Goal: Information Seeking & Learning: Learn about a topic

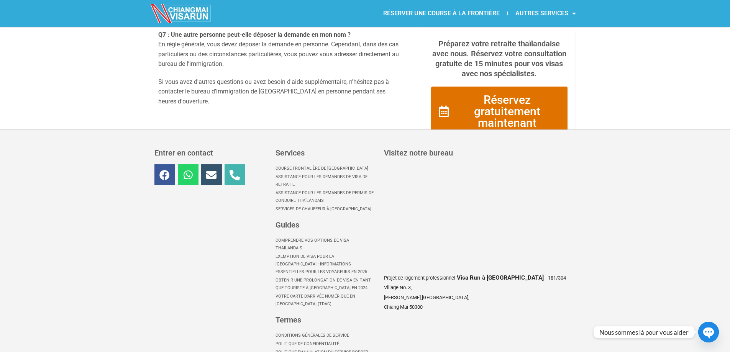
scroll to position [1117, 0]
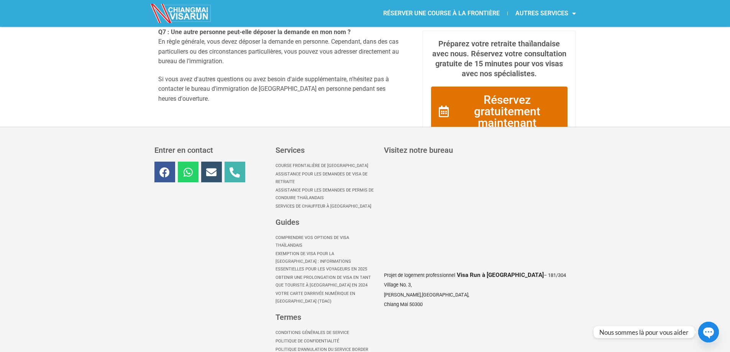
click at [288, 163] on font "Course frontalière de [GEOGRAPHIC_DATA]" at bounding box center [322, 165] width 93 height 5
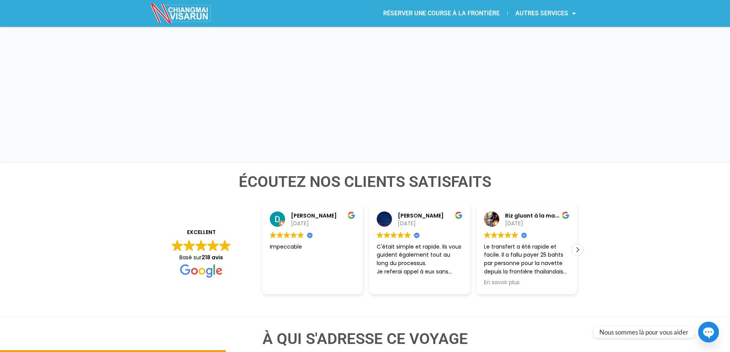
scroll to position [1112, 0]
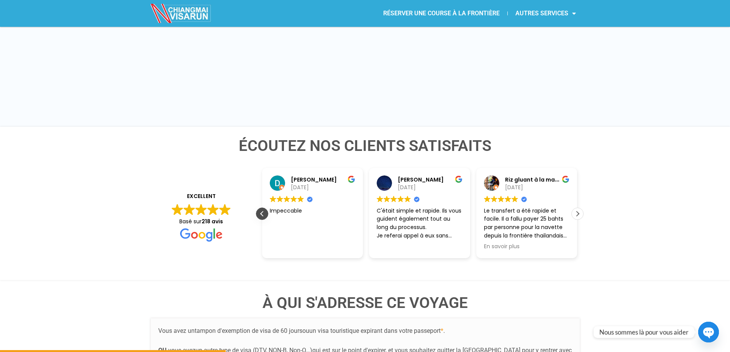
click at [260, 208] on div "Avis précédent" at bounding box center [263, 214] width 12 height 12
click at [260, 197] on div "Dave Reid 26/09/2025 Trustindex vérifie que la source originale de l'avis est G…" at bounding box center [312, 213] width 107 height 90
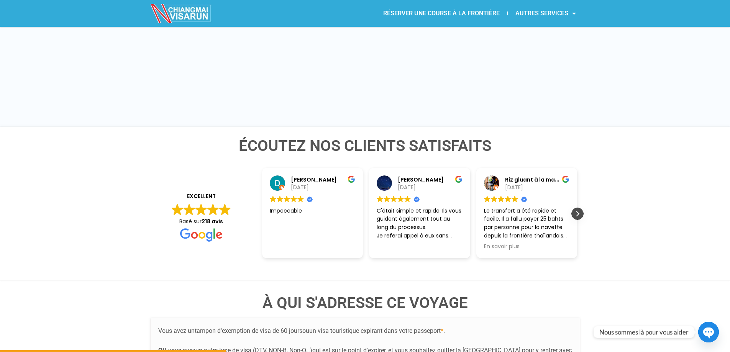
click at [574, 208] on div "Prochaine critique" at bounding box center [578, 214] width 12 height 12
click at [576, 208] on div "Prochaine critique" at bounding box center [578, 214] width 12 height 12
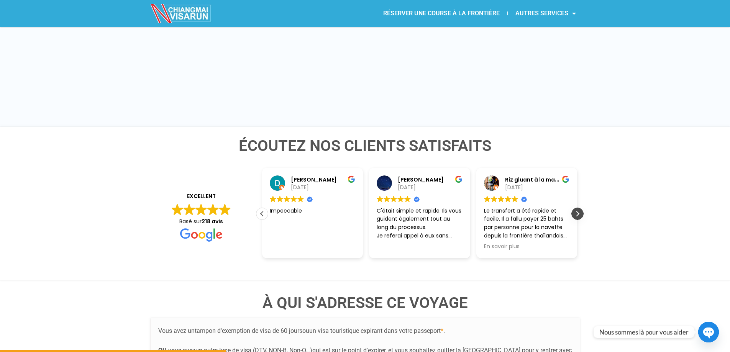
click at [576, 208] on div "Prochaine critique" at bounding box center [578, 214] width 12 height 12
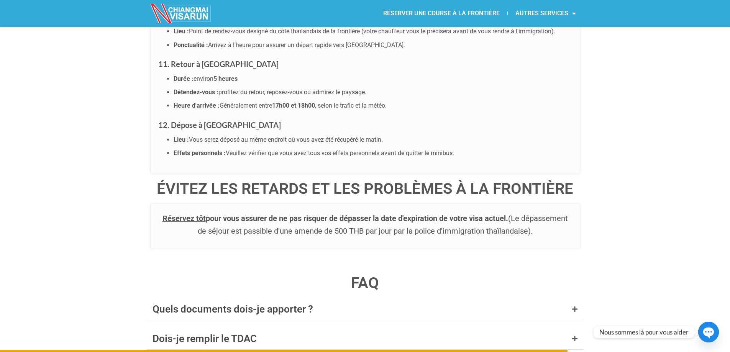
scroll to position [2876, 0]
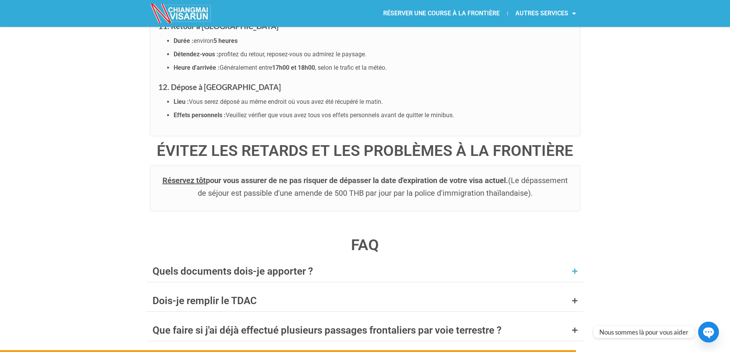
click at [574, 268] on icon at bounding box center [575, 271] width 6 height 6
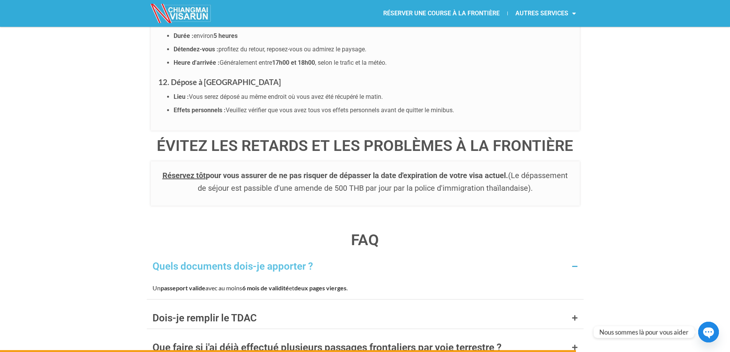
scroll to position [2914, 0]
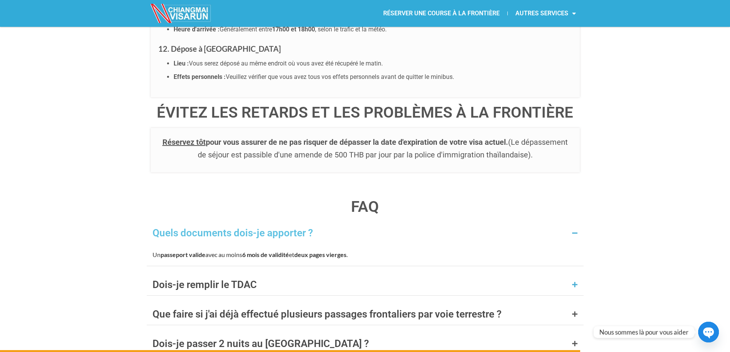
click at [572, 274] on div "Dois-je remplir le TDAC" at bounding box center [365, 284] width 437 height 21
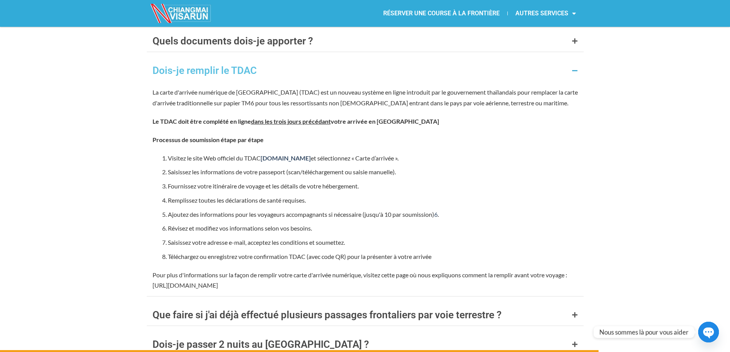
scroll to position [3183, 0]
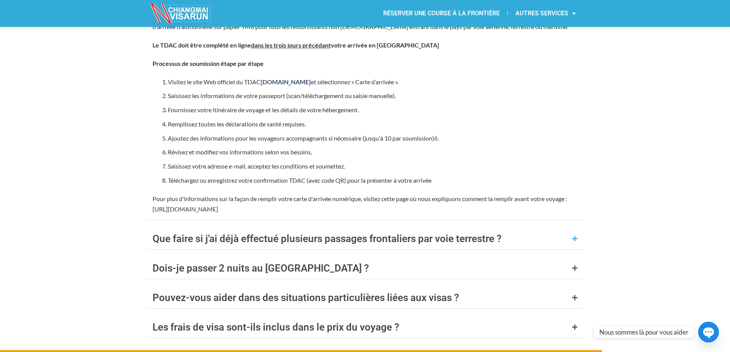
click at [576, 236] on icon at bounding box center [575, 239] width 6 height 6
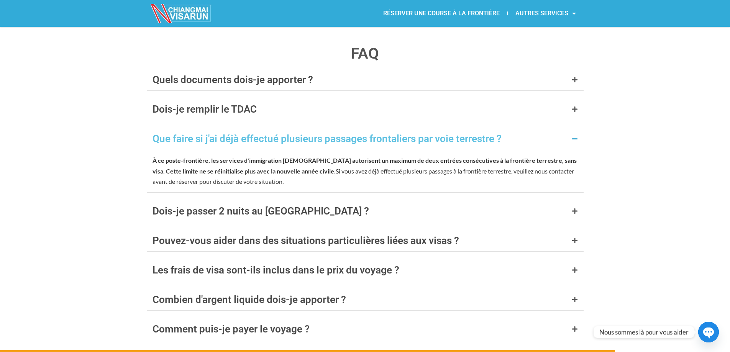
scroll to position [3066, 0]
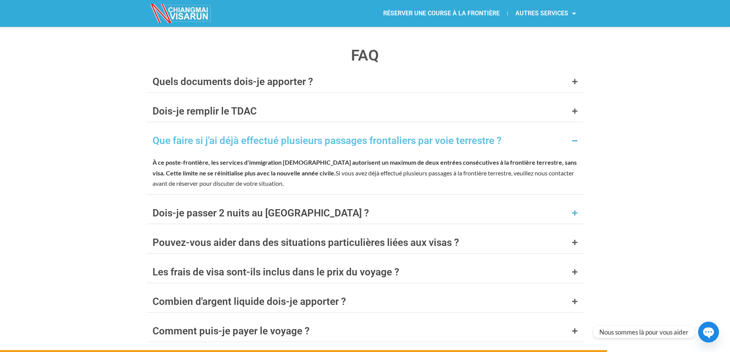
click at [570, 204] on div "Dois-je passer 2 nuits au Laos ?" at bounding box center [365, 212] width 437 height 21
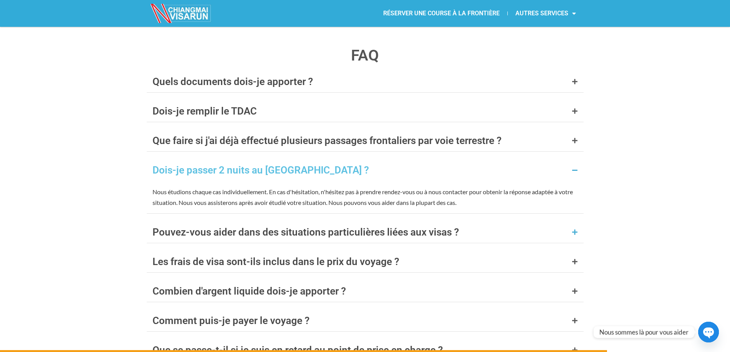
click at [576, 229] on icon at bounding box center [575, 232] width 6 height 6
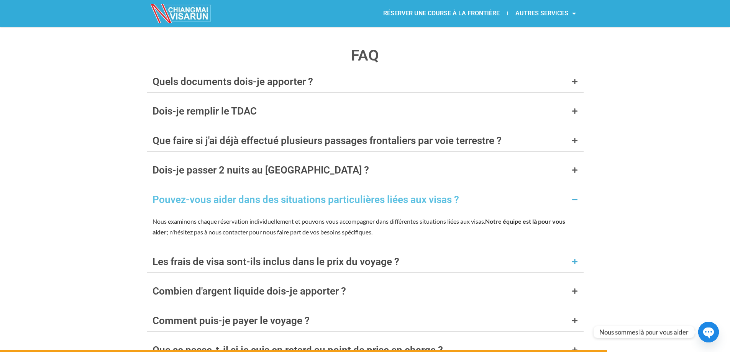
click at [574, 259] on icon at bounding box center [575, 262] width 6 height 6
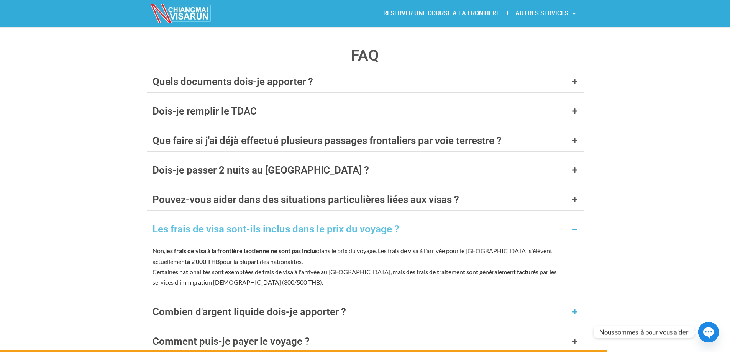
click at [574, 309] on icon at bounding box center [575, 312] width 6 height 6
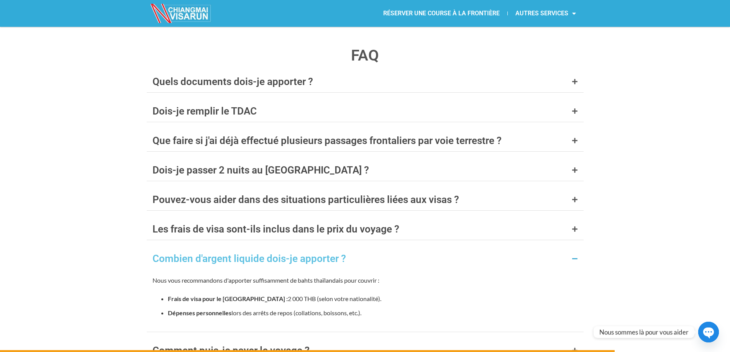
scroll to position [3142, 0]
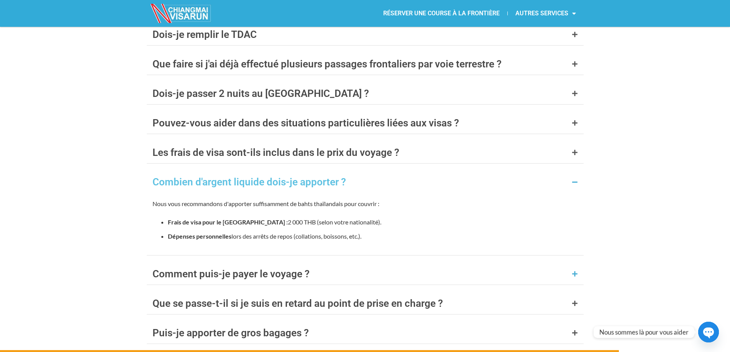
click at [577, 271] on icon at bounding box center [575, 274] width 6 height 6
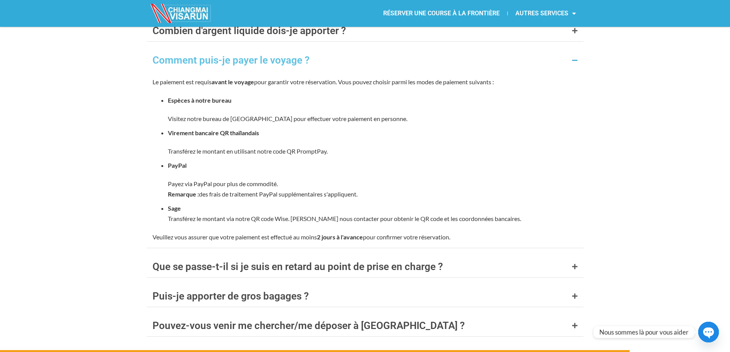
scroll to position [3296, 0]
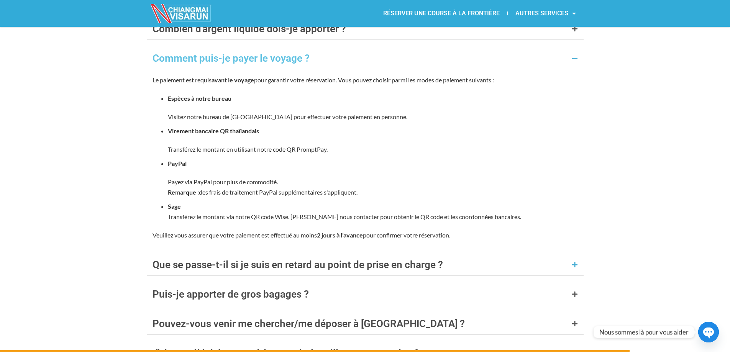
click at [576, 262] on icon at bounding box center [575, 265] width 6 height 6
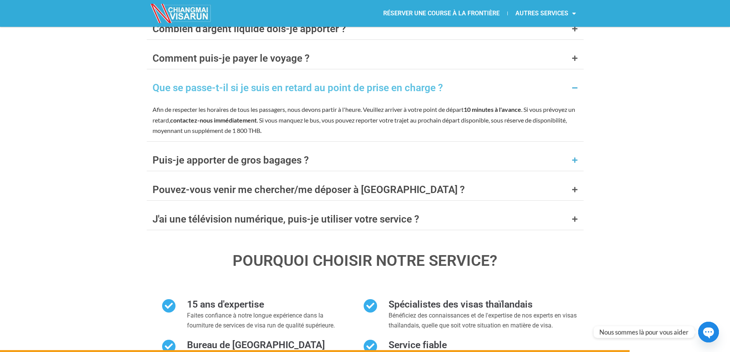
click at [575, 157] on icon at bounding box center [575, 160] width 6 height 6
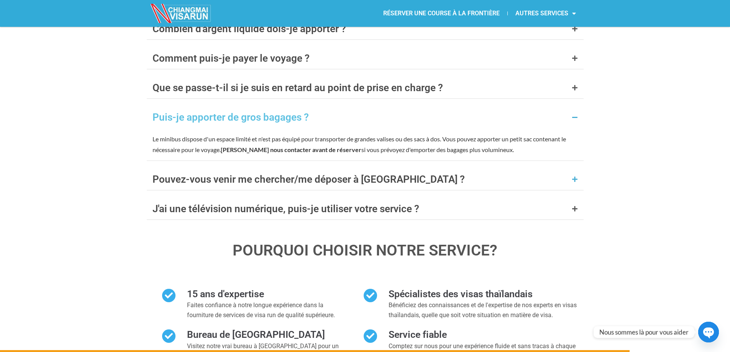
click at [574, 176] on icon at bounding box center [575, 179] width 6 height 6
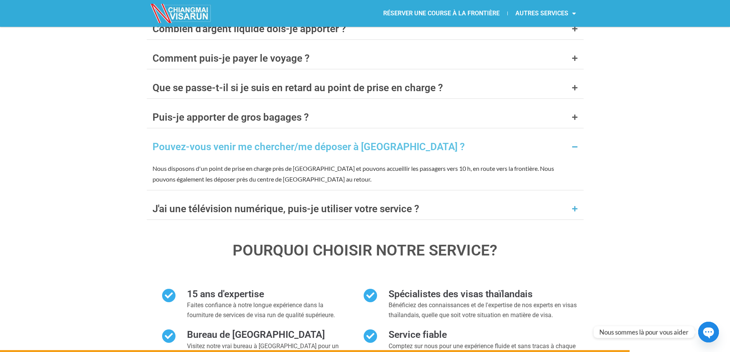
click at [574, 206] on icon at bounding box center [575, 209] width 6 height 6
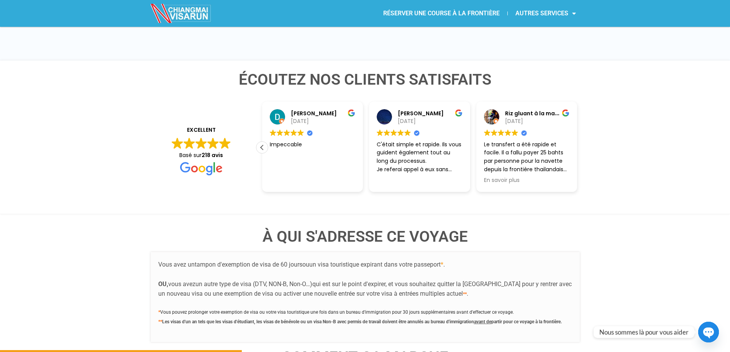
scroll to position [1225, 0]
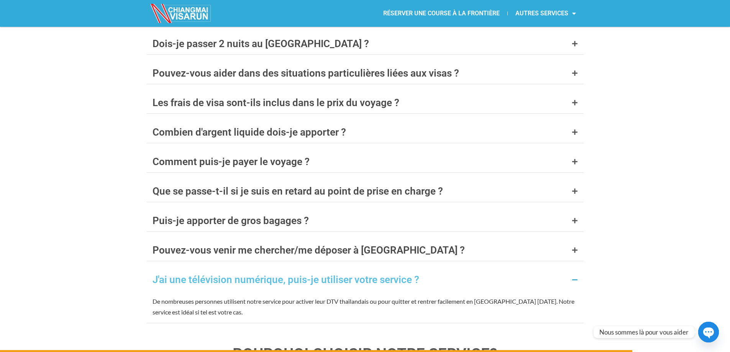
drag, startPoint x: 149, startPoint y: 154, endPoint x: 574, endPoint y: 347, distance: 466.8
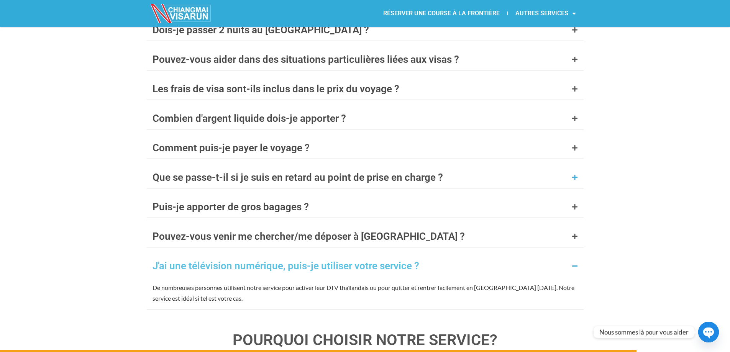
click at [574, 174] on icon at bounding box center [575, 177] width 6 height 6
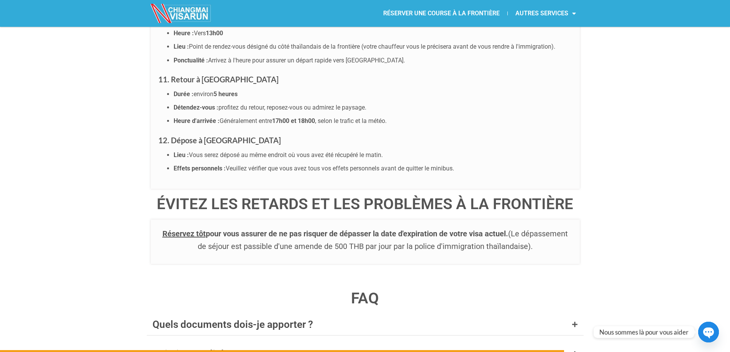
scroll to position [2938, 0]
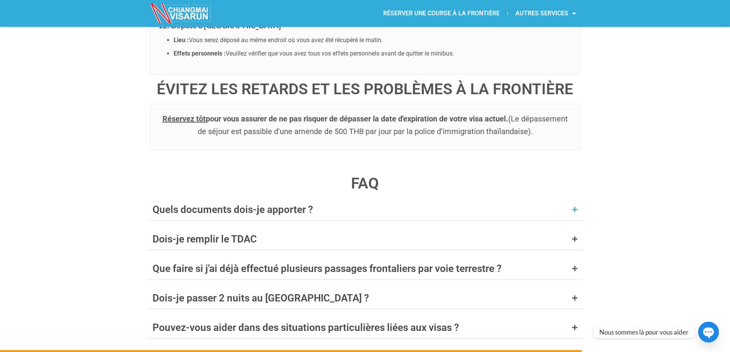
click at [574, 207] on icon at bounding box center [575, 210] width 6 height 6
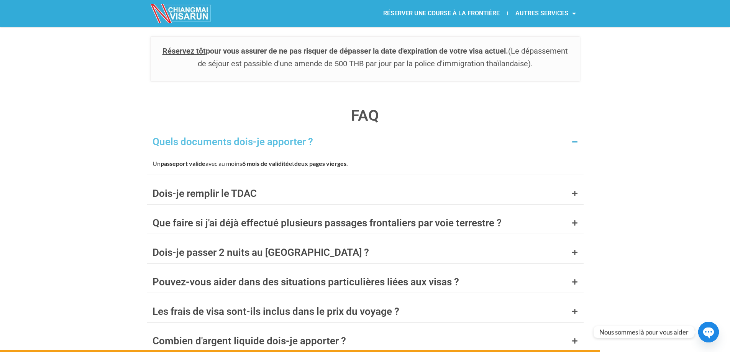
scroll to position [3014, 0]
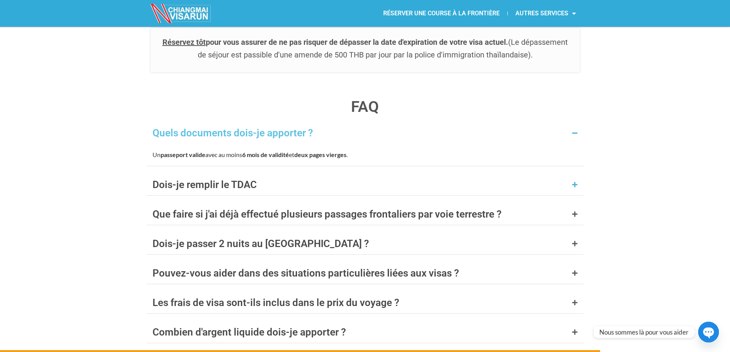
click at [575, 182] on icon at bounding box center [575, 185] width 6 height 6
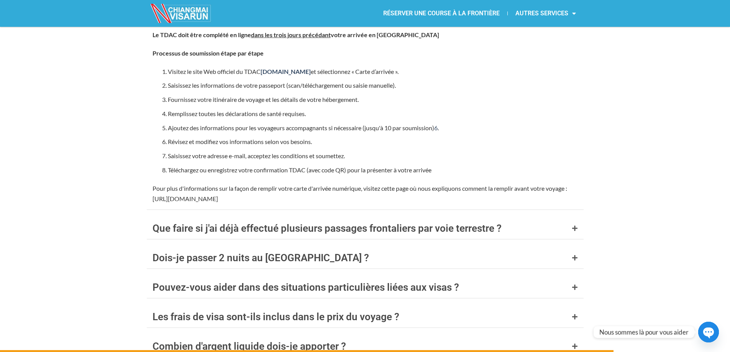
scroll to position [3244, 0]
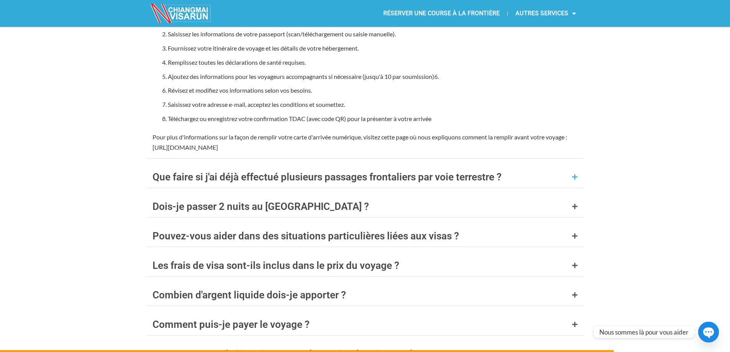
click at [577, 174] on icon at bounding box center [575, 177] width 6 height 6
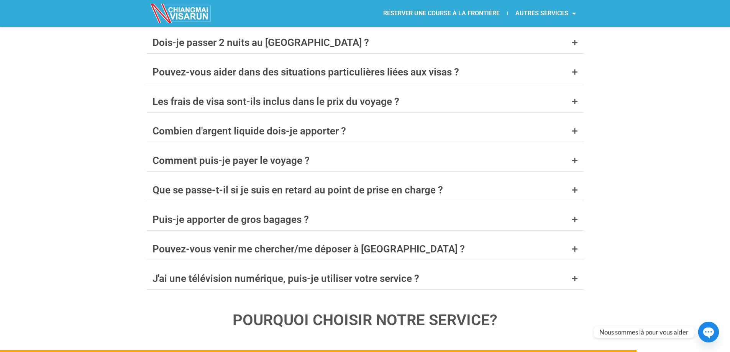
scroll to position [3203, 0]
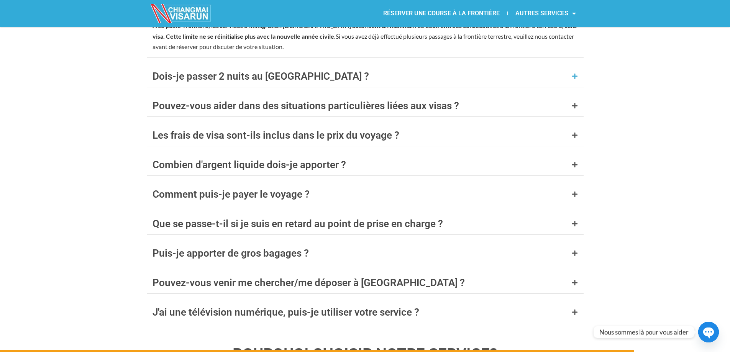
click at [576, 66] on div "Dois-je passer 2 nuits au Laos ?" at bounding box center [365, 76] width 437 height 21
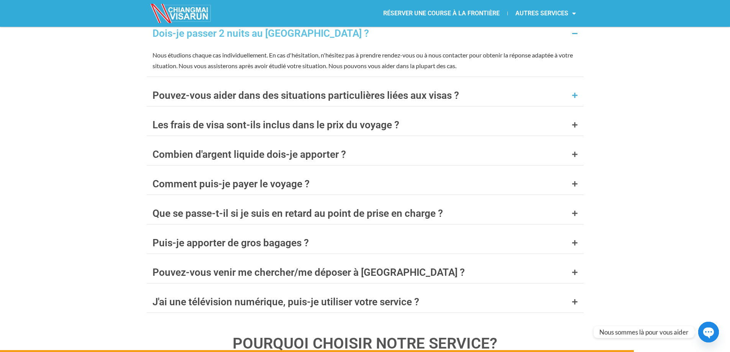
click at [573, 85] on div "Pouvez-vous aider dans des situations particulières liées aux visas ?" at bounding box center [365, 95] width 437 height 21
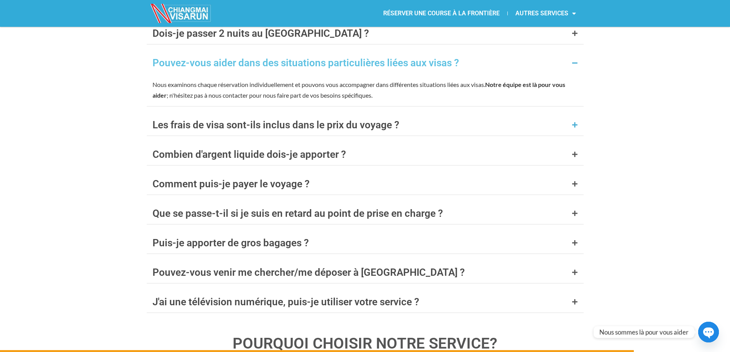
click at [574, 114] on div "Les frais de visa sont-ils inclus dans le prix du voyage ?" at bounding box center [365, 124] width 437 height 21
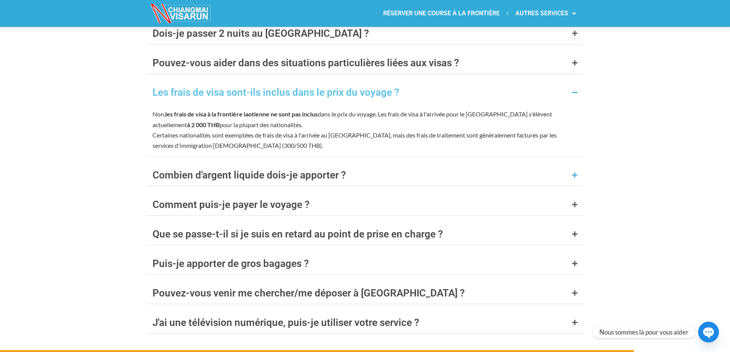
click at [576, 165] on div "Combien d'argent liquide dois-je apporter ?" at bounding box center [365, 175] width 437 height 21
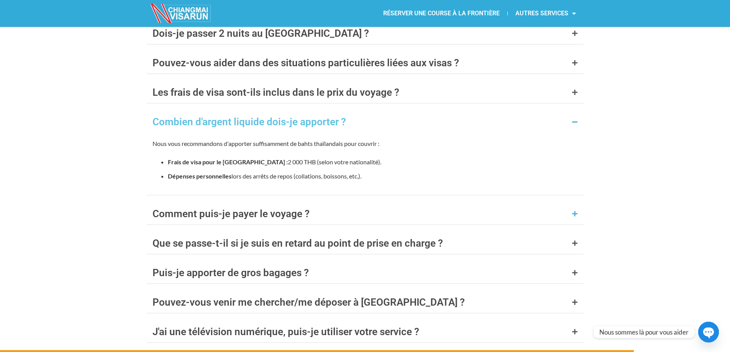
click at [573, 211] on icon at bounding box center [575, 214] width 6 height 6
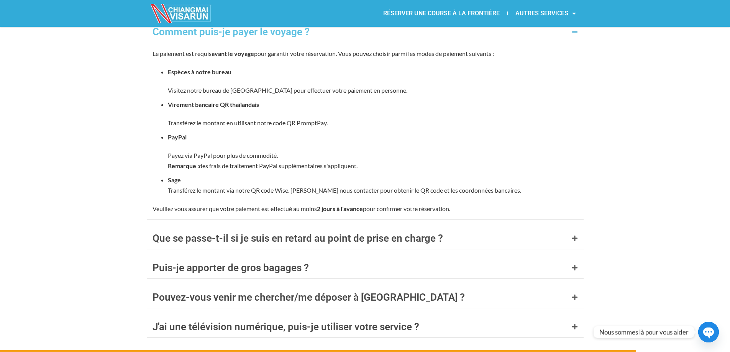
scroll to position [3356, 0]
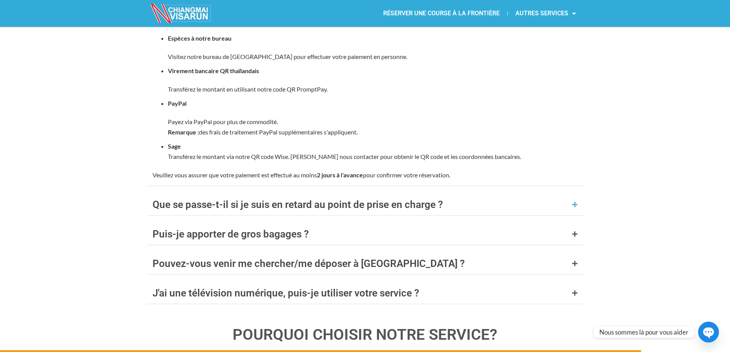
click at [574, 202] on icon at bounding box center [575, 205] width 6 height 6
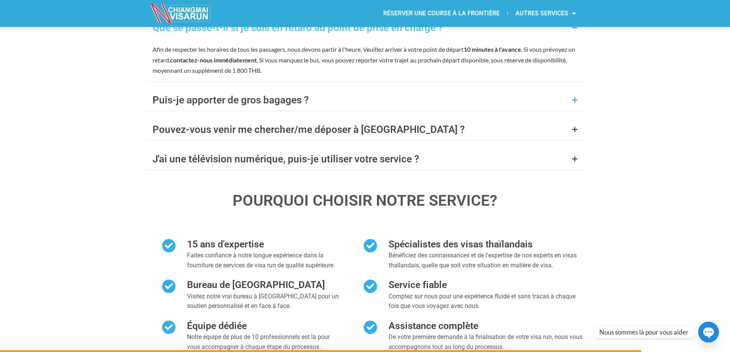
click at [577, 97] on icon at bounding box center [575, 100] width 6 height 6
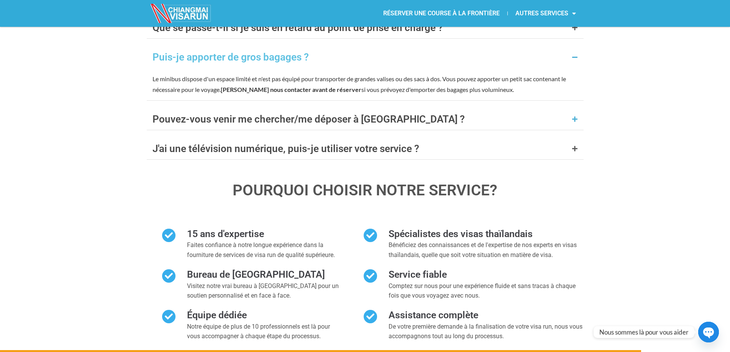
click at [577, 109] on div "Pouvez-vous venir me chercher/me déposer à Chiang Rai ?" at bounding box center [365, 119] width 437 height 21
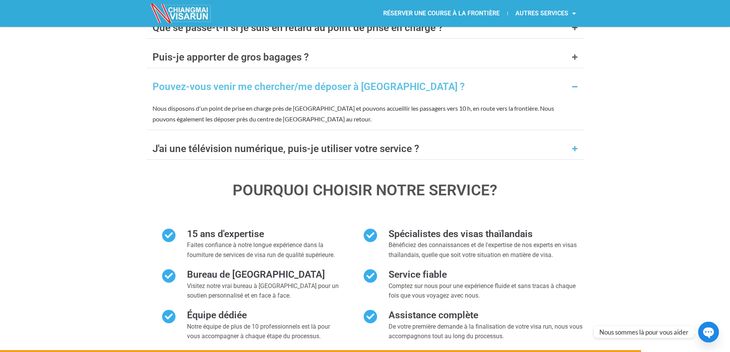
click at [576, 146] on icon at bounding box center [575, 149] width 6 height 6
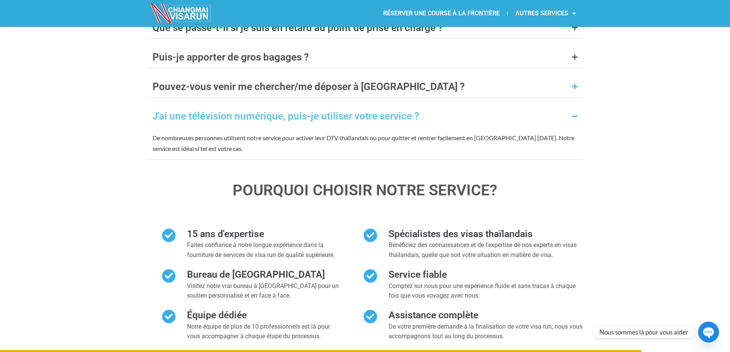
click at [575, 84] on icon at bounding box center [575, 87] width 6 height 6
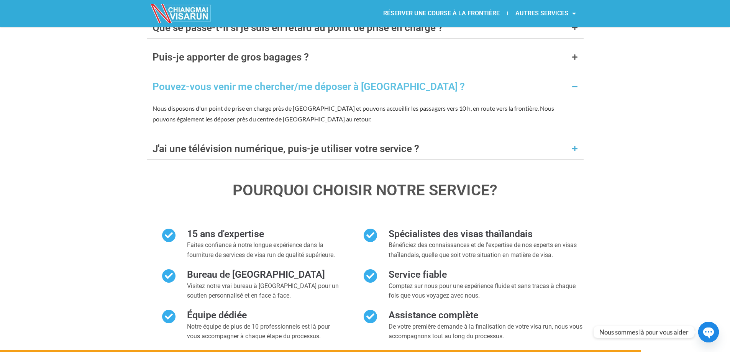
click at [574, 146] on icon at bounding box center [575, 149] width 6 height 6
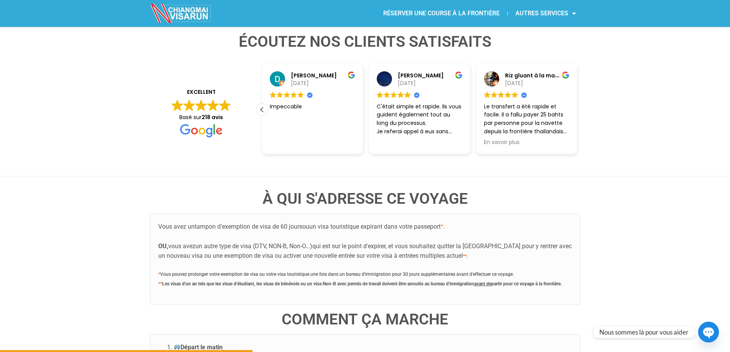
scroll to position [1285, 0]
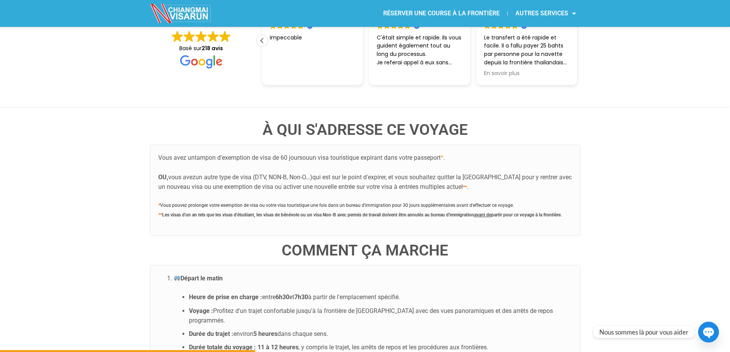
drag, startPoint x: 149, startPoint y: 221, endPoint x: 205, endPoint y: 237, distance: 58.3
click at [159, 222] on div "Vous avez un tampon d'exemption de visa de 60 jours ou un visa touristique expi…" at bounding box center [365, 190] width 429 height 90
click at [273, 243] on h4 "Comment ça marche" at bounding box center [365, 250] width 429 height 15
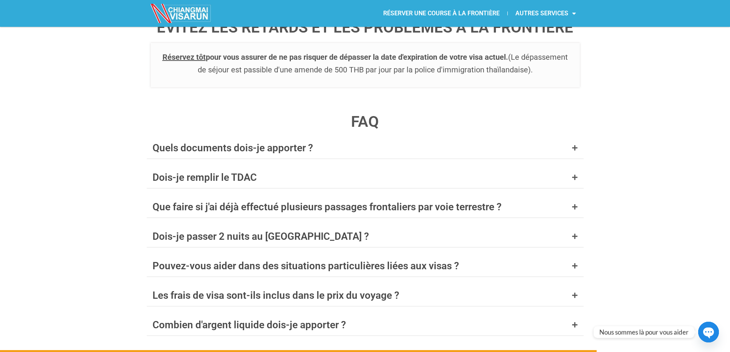
scroll to position [3009, 0]
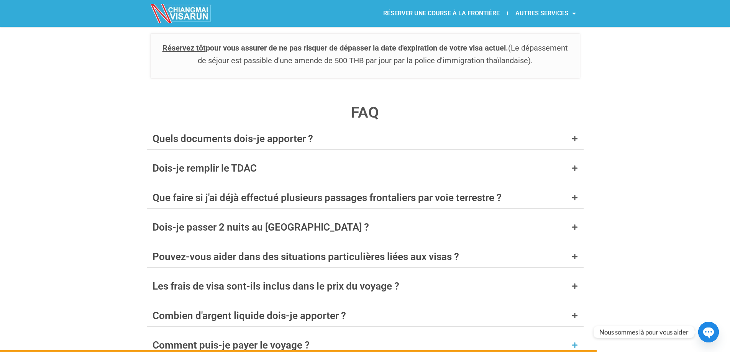
drag, startPoint x: 280, startPoint y: 233, endPoint x: 573, endPoint y: 340, distance: 311.9
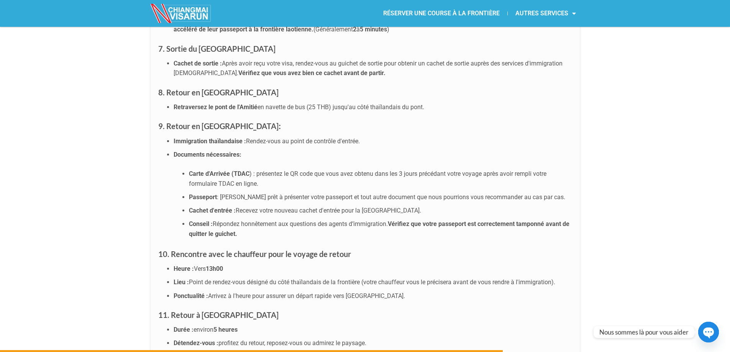
scroll to position [2510, 0]
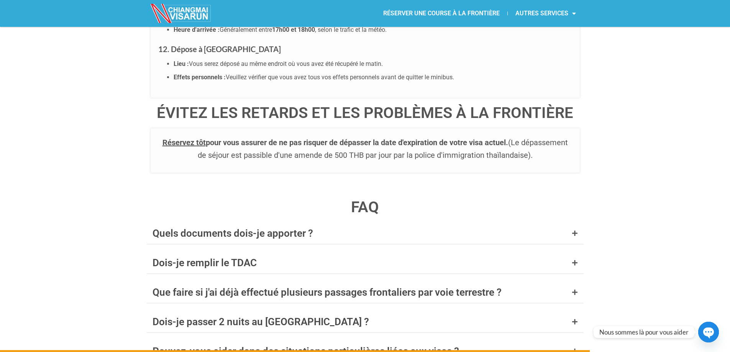
scroll to position [2970, 0]
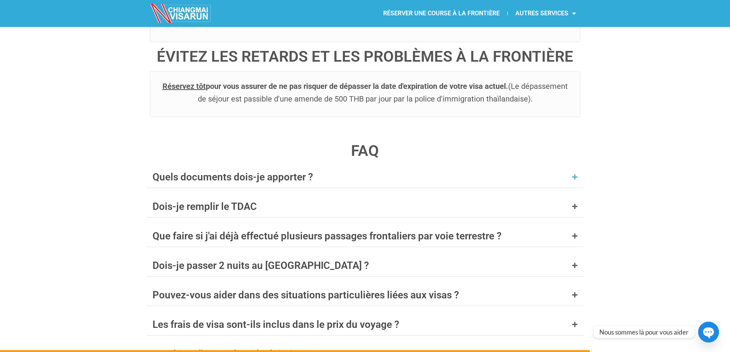
click at [574, 174] on icon at bounding box center [575, 177] width 6 height 6
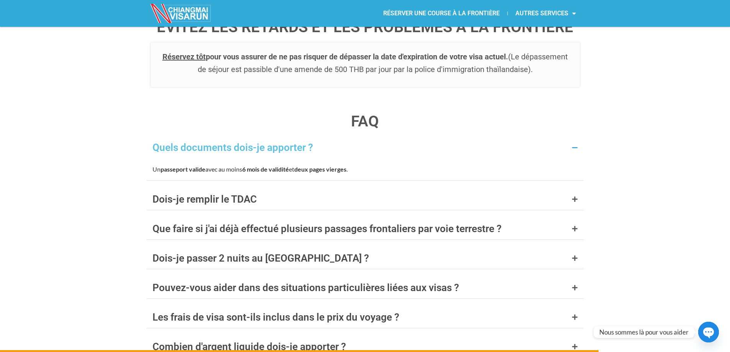
scroll to position [3009, 0]
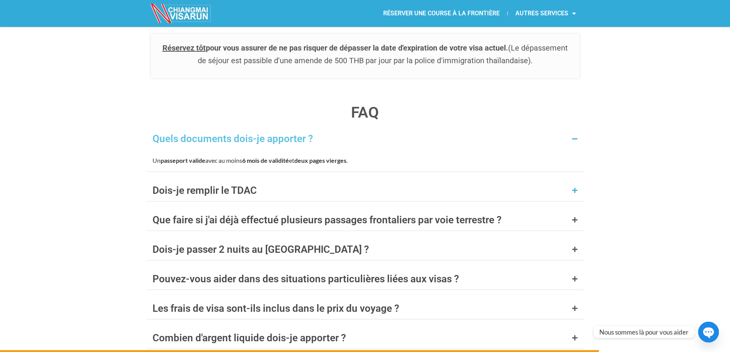
click at [572, 188] on icon at bounding box center [575, 191] width 6 height 6
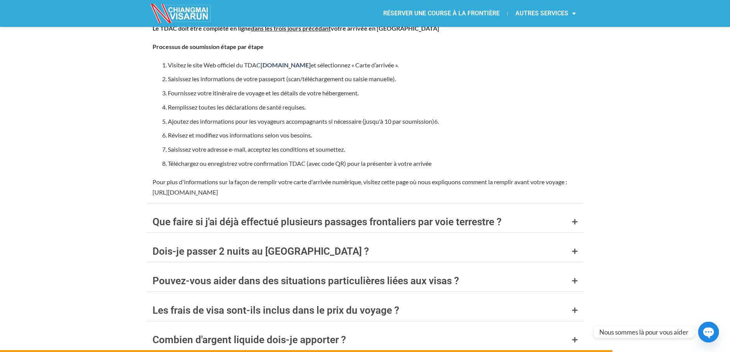
scroll to position [3239, 0]
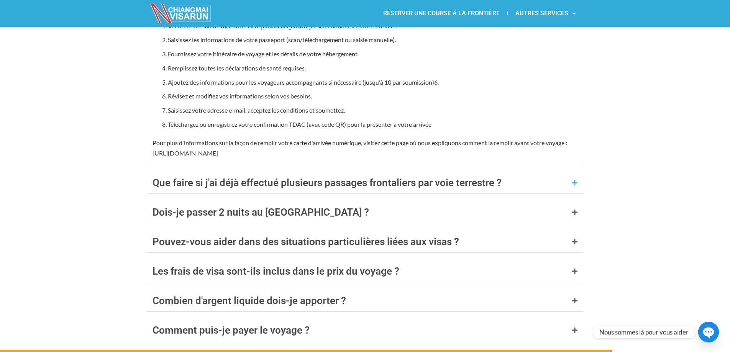
click at [573, 180] on icon at bounding box center [575, 183] width 6 height 6
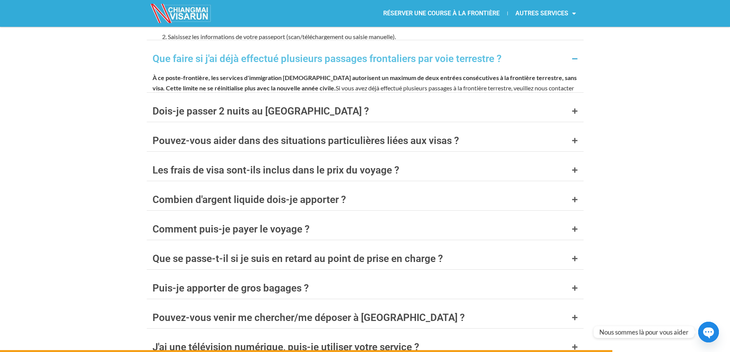
scroll to position [3194, 0]
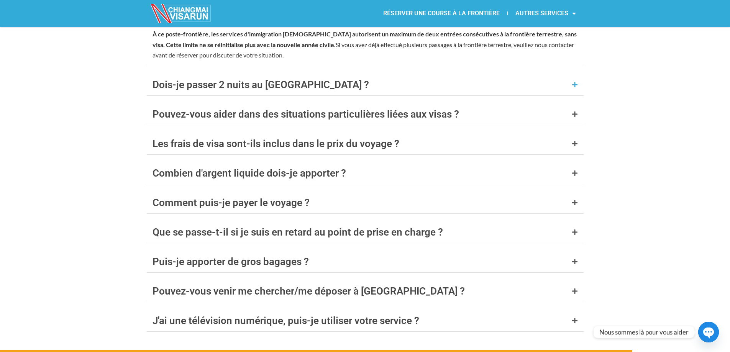
click at [575, 82] on icon at bounding box center [575, 85] width 6 height 6
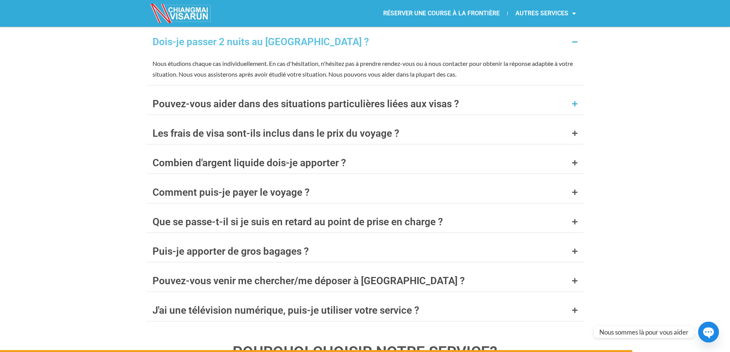
click at [579, 99] on div "Pouvez-vous aider dans des situations particulières liées aux visas ?" at bounding box center [365, 103] width 437 height 21
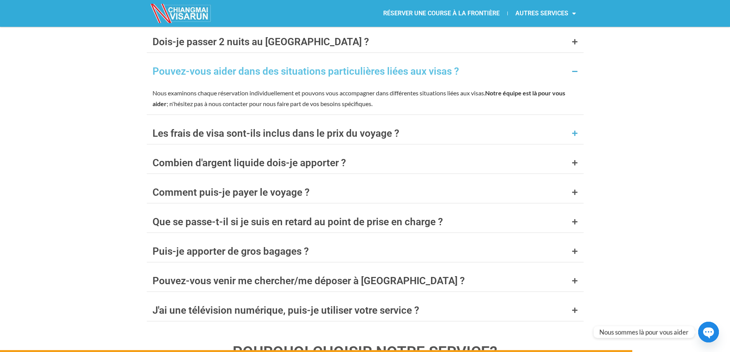
click at [573, 130] on icon at bounding box center [575, 133] width 6 height 6
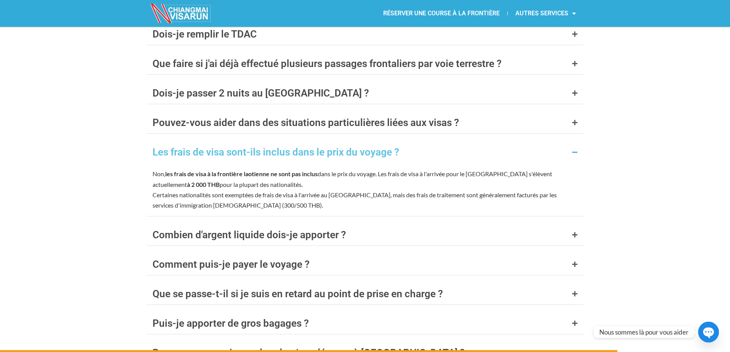
scroll to position [3118, 0]
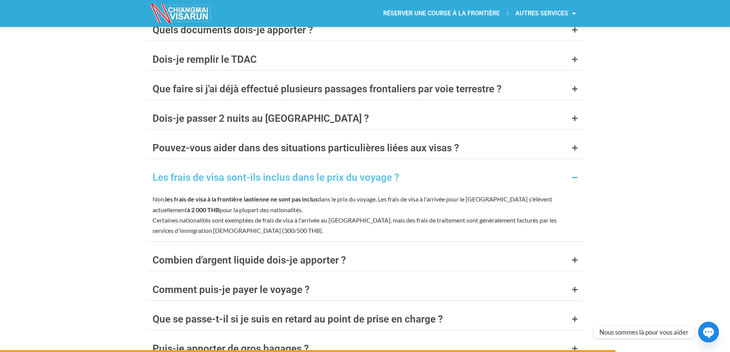
click at [579, 167] on div "Les frais de visa sont-ils inclus dans le prix du voyage ?" at bounding box center [365, 177] width 437 height 21
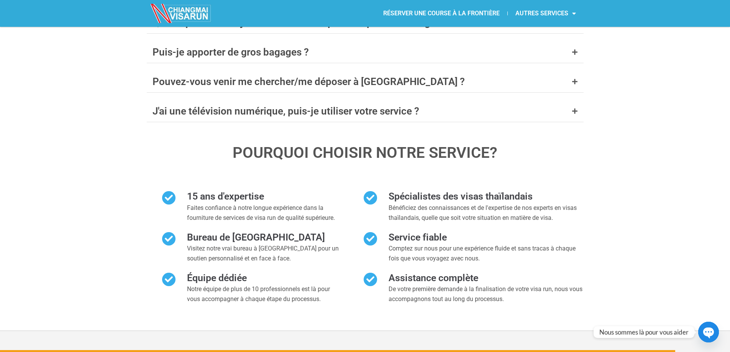
scroll to position [3371, 0]
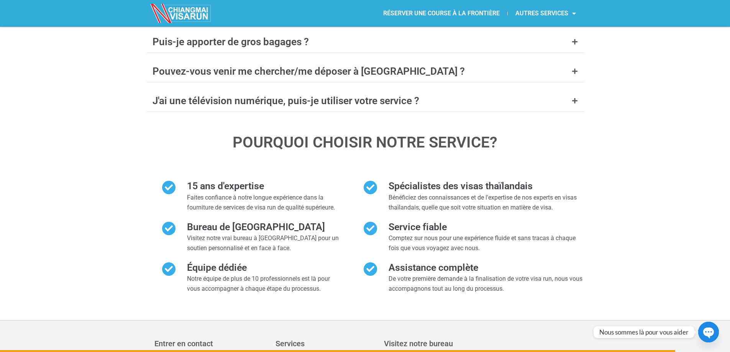
drag, startPoint x: 150, startPoint y: 240, endPoint x: 433, endPoint y: 341, distance: 301.1
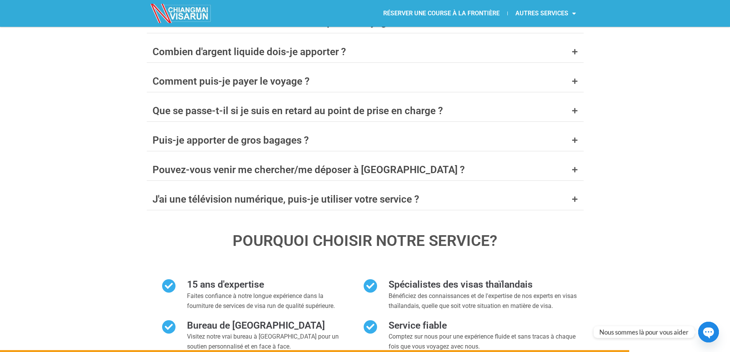
scroll to position [3141, 0]
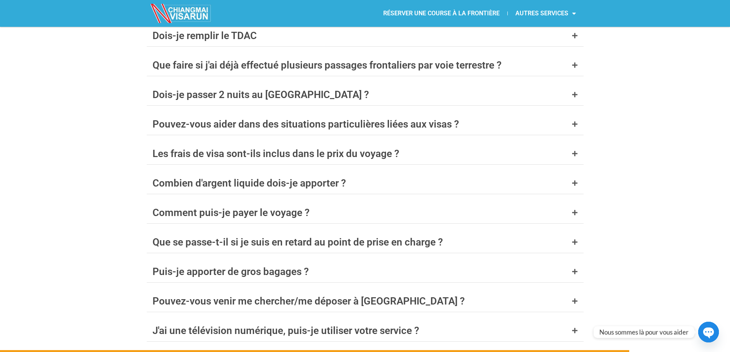
click at [694, 187] on div "FAQ Quels documents dois-je apporter ? Un passeport valide avec au moins 6 mois…" at bounding box center [365, 256] width 730 height 590
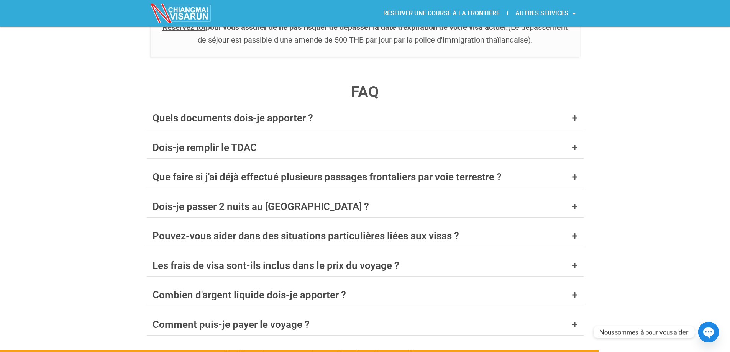
scroll to position [2988, 0]
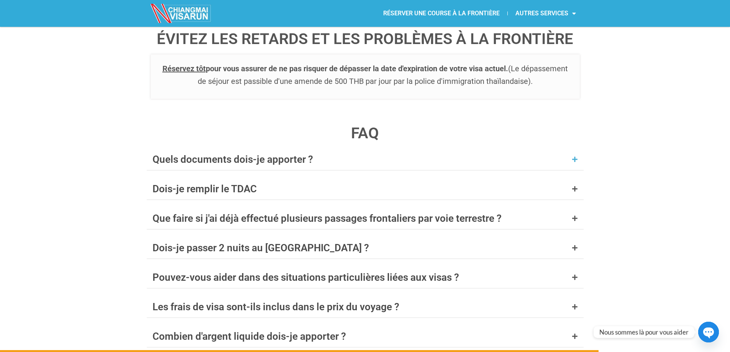
click at [573, 149] on div "Quels documents dois-je apporter ?" at bounding box center [365, 159] width 437 height 21
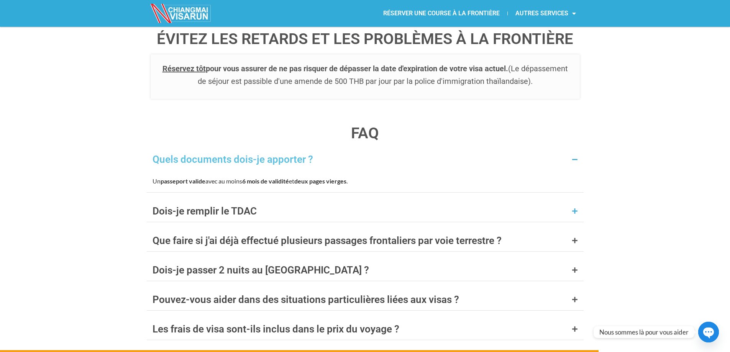
click at [259, 202] on div "Dois-je remplir le TDAC" at bounding box center [365, 211] width 437 height 21
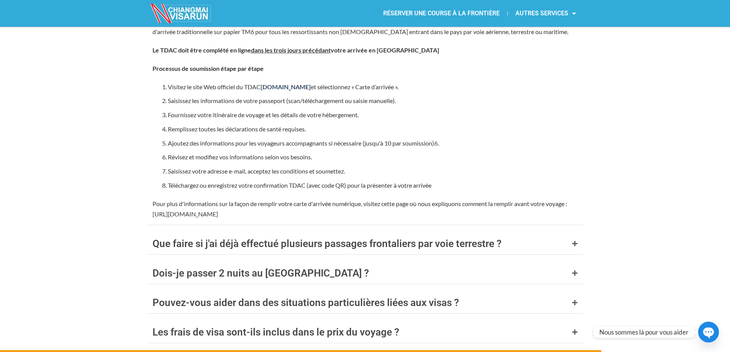
scroll to position [3180, 0]
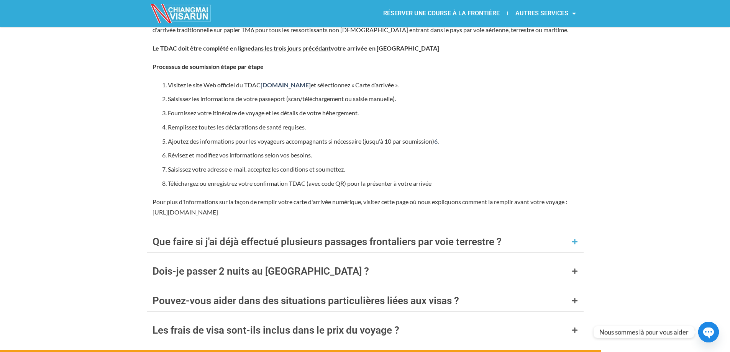
click at [344, 236] on font "Que faire si j'ai déjà effectué plusieurs passages frontaliers par voie terrest…" at bounding box center [327, 242] width 349 height 12
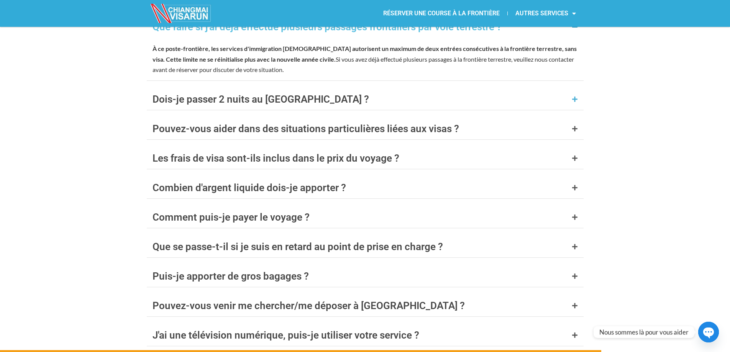
click at [536, 89] on div "Dois-je passer 2 nuits au Laos ?" at bounding box center [365, 99] width 437 height 21
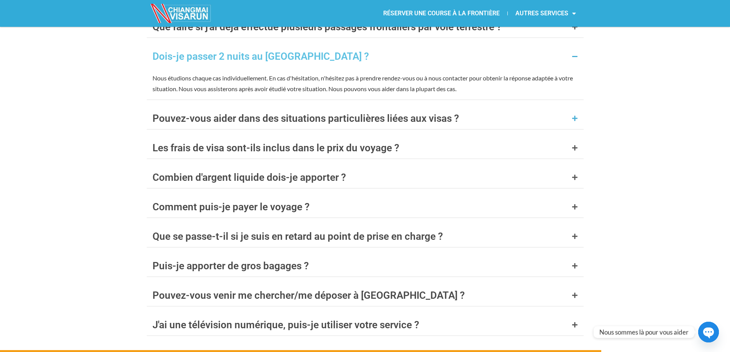
click at [523, 109] on div "Pouvez-vous aider dans des situations particulières liées aux visas ?" at bounding box center [365, 118] width 437 height 21
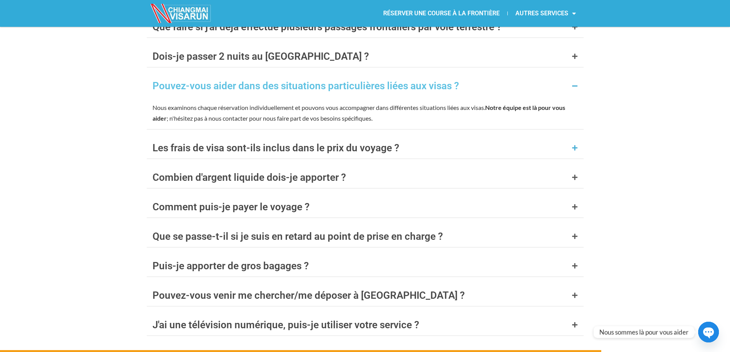
click at [518, 137] on div "Les frais de visa sont-ils inclus dans le prix du voyage ?" at bounding box center [365, 147] width 437 height 21
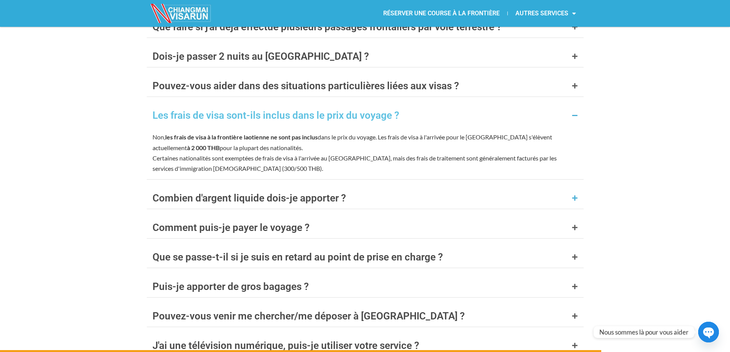
click at [405, 190] on div "Combien d'argent liquide dois-je apporter ?" at bounding box center [365, 198] width 437 height 21
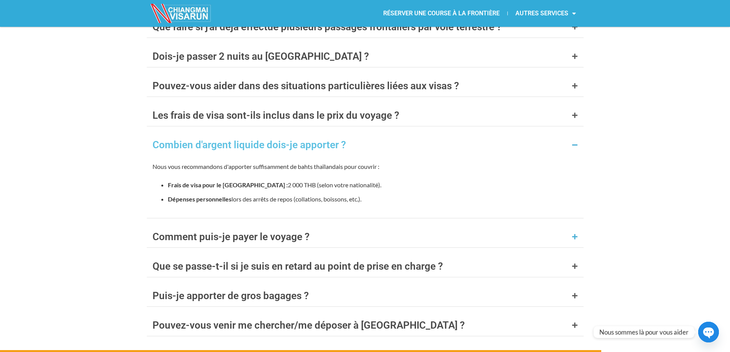
click at [427, 229] on div "Comment puis-je payer le voyage ?" at bounding box center [365, 236] width 437 height 21
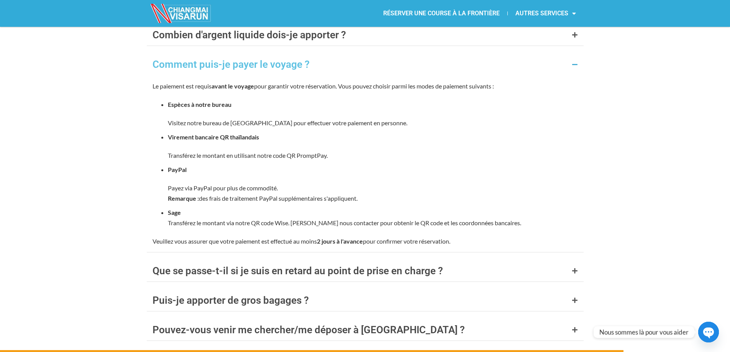
scroll to position [3295, 0]
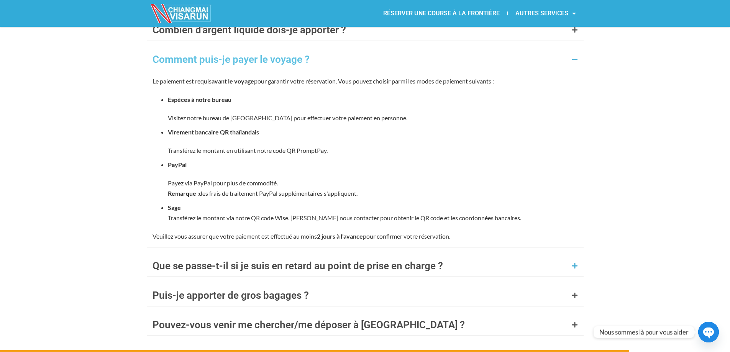
click at [567, 255] on div "Que se passe-t-il si je suis en retard au point de prise en charge ?" at bounding box center [365, 265] width 437 height 21
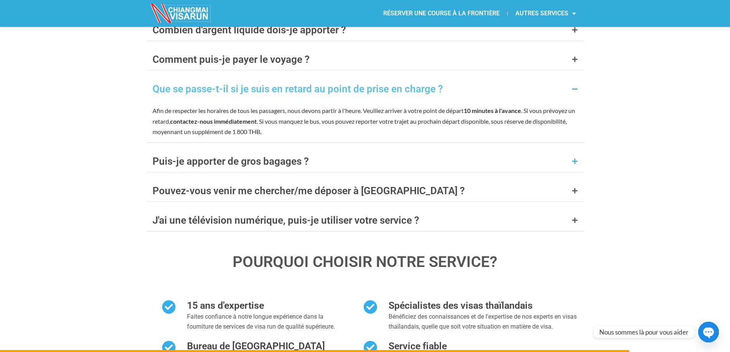
click at [564, 151] on div "Puis-je apporter de gros bagages ?" at bounding box center [365, 161] width 437 height 21
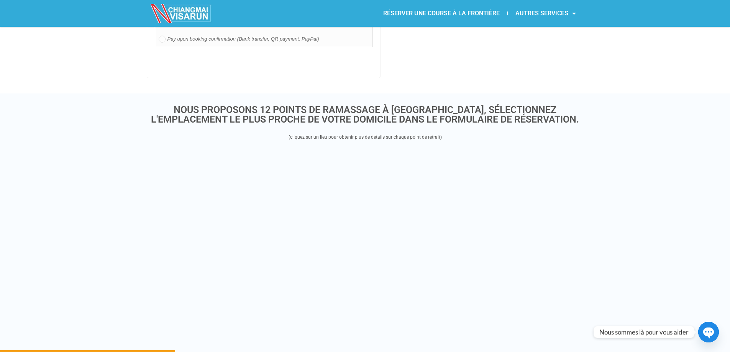
scroll to position [882, 0]
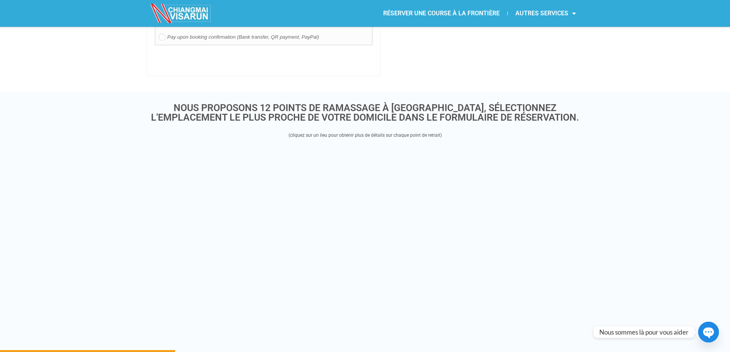
click at [177, 9] on img at bounding box center [181, 13] width 61 height 19
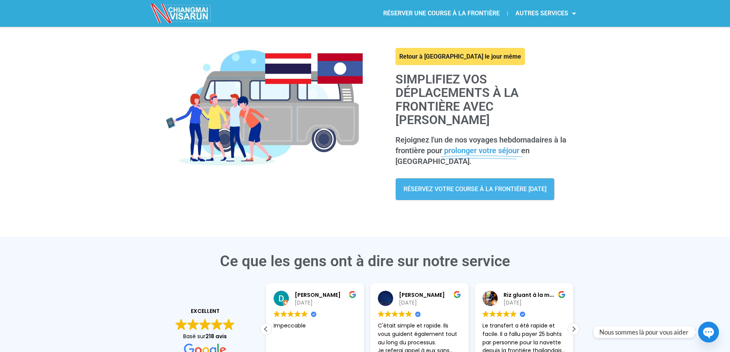
scroll to position [38, 0]
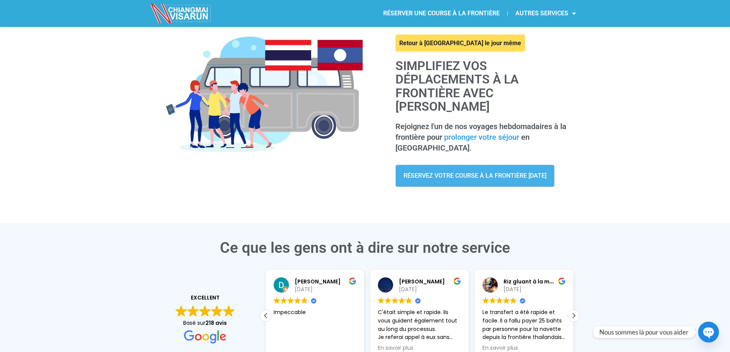
click at [494, 172] on font "RÉSERVEZ VOTRE COURSE À LA FRONTIÈRE AUJOURD'HUI" at bounding box center [475, 175] width 143 height 7
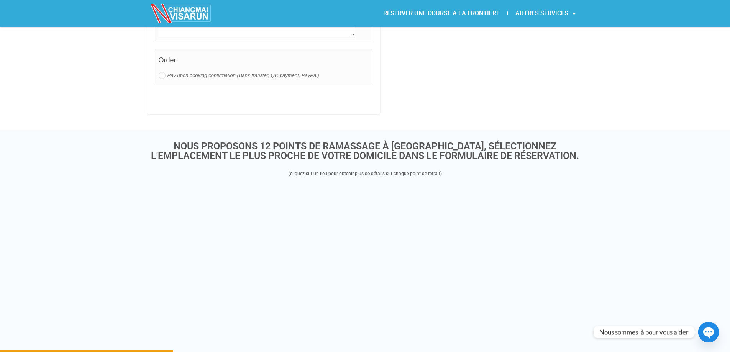
scroll to position [882, 0]
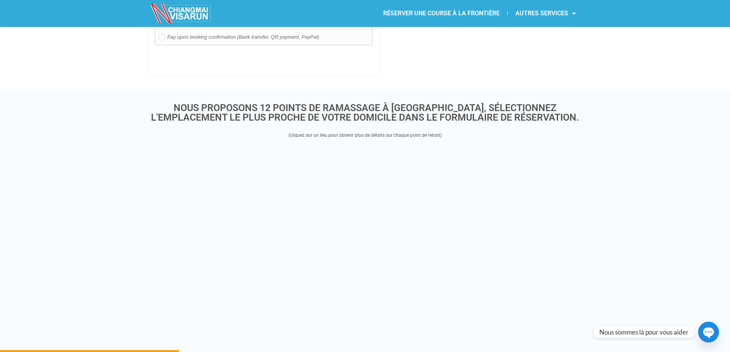
click at [413, 10] on font "RÉSERVER UNE COURSE À LA FRONTIÈRE" at bounding box center [441, 13] width 117 height 7
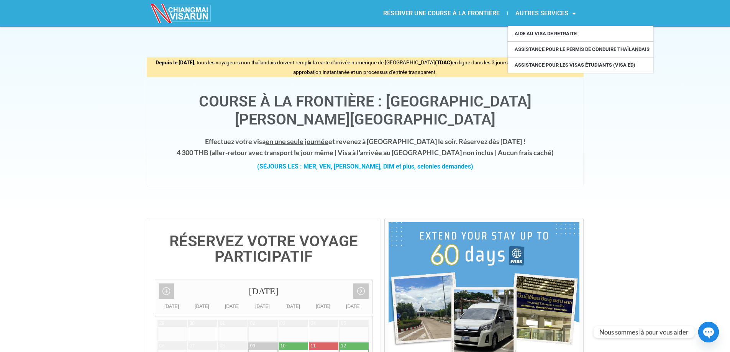
click at [530, 10] on font "AUTRES SERVICES" at bounding box center [542, 13] width 53 height 7
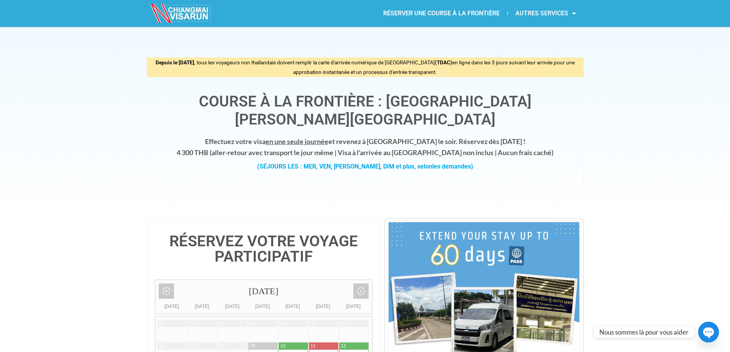
click at [530, 10] on font "AUTRES SERVICES" at bounding box center [542, 13] width 53 height 7
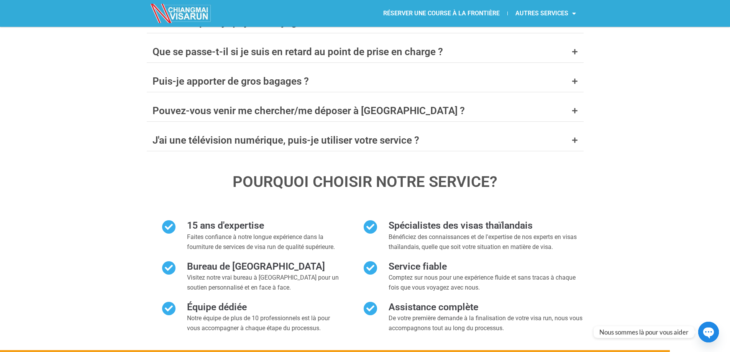
scroll to position [3374, 0]
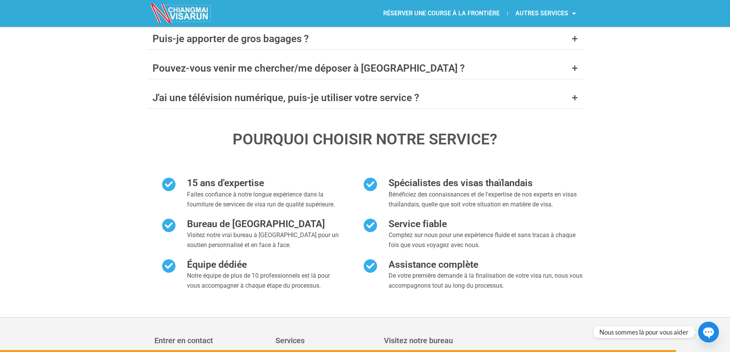
click at [169, 222] on icon at bounding box center [169, 226] width 2 height 8
click at [214, 230] on p "Visitez notre vrai bureau à Chiang Mai pour un soutien personnalisé et en face …" at bounding box center [264, 240] width 154 height 20
click at [222, 219] on font "Bureau de Chiang Mai" at bounding box center [256, 224] width 138 height 11
click at [222, 232] on font "Visitez notre vrai bureau à Chiang Mai pour un soutien personnalisé et en face …" at bounding box center [263, 240] width 152 height 17
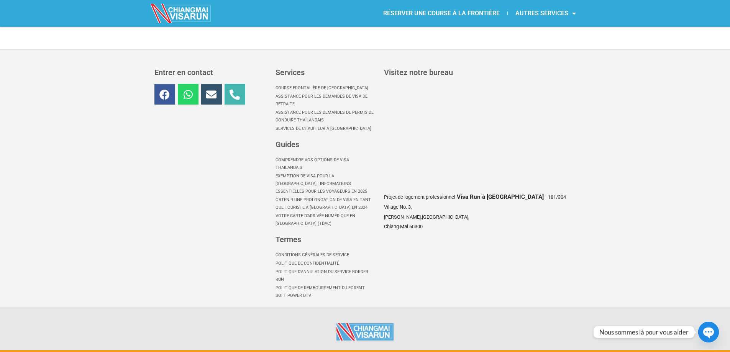
scroll to position [3645, 0]
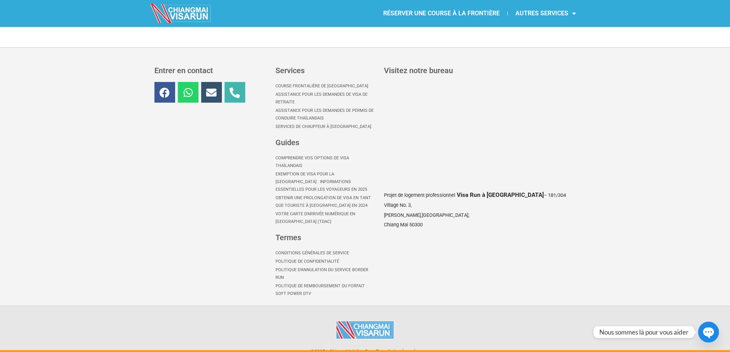
click at [711, 326] on circle "button" at bounding box center [709, 333] width 24 height 24
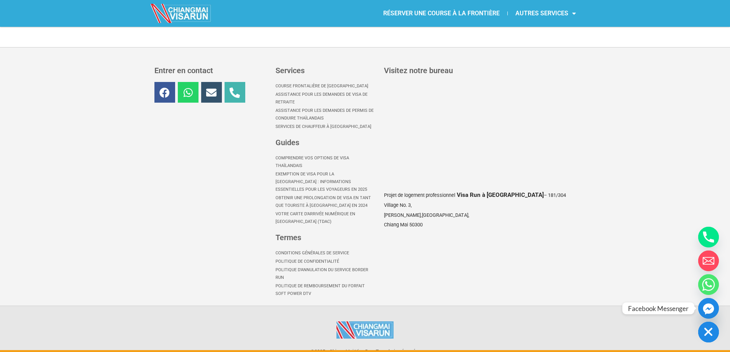
click at [709, 306] on icon "Facebook_Messenger" at bounding box center [708, 309] width 11 height 11
click at [463, 10] on font "RÉSERVER UNE COURSE À LA FRONTIÈRE" at bounding box center [441, 13] width 117 height 7
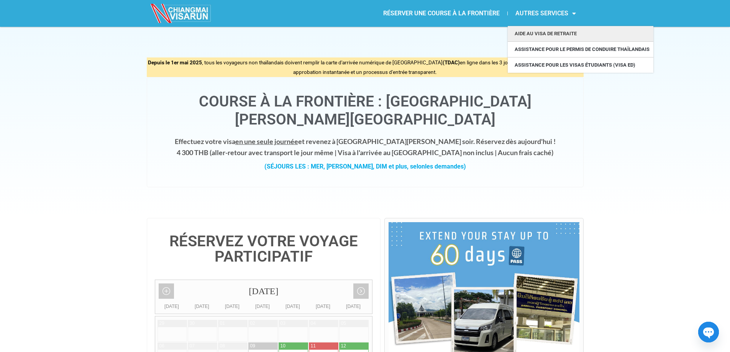
click at [541, 31] on font "Aide au visa de retraite" at bounding box center [546, 34] width 62 height 6
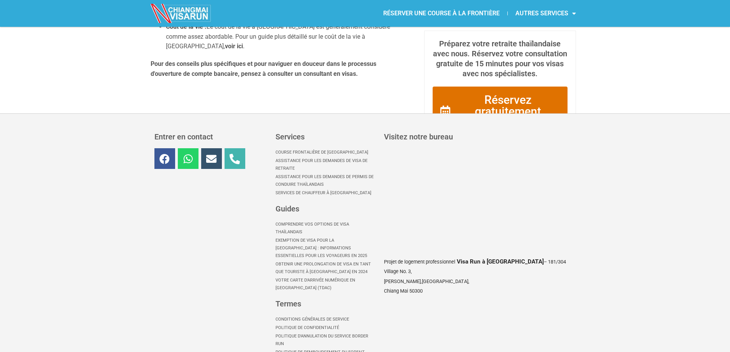
scroll to position [1695, 0]
